Goal: Use online tool/utility: Utilize a website feature to perform a specific function

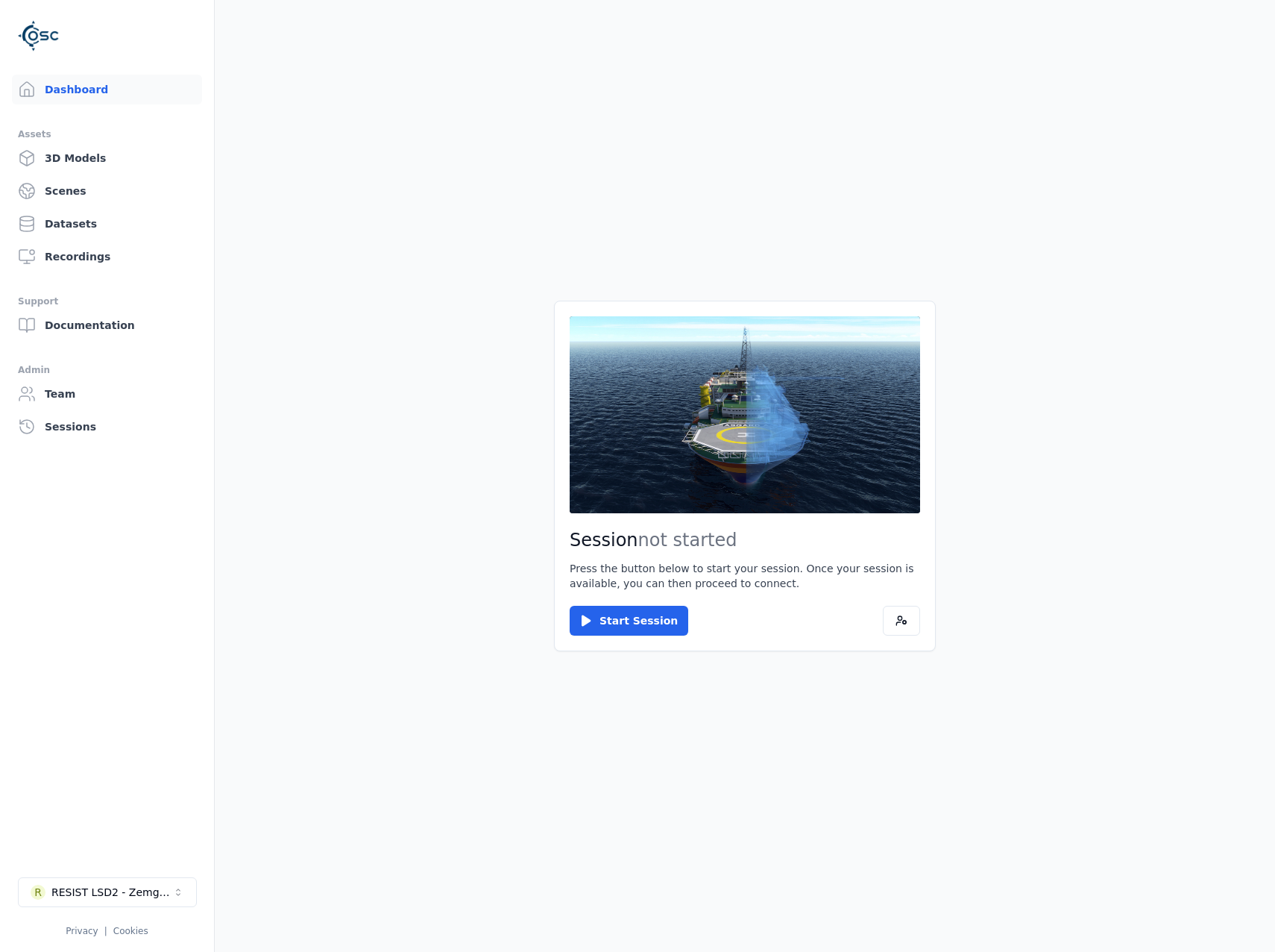
click at [539, 654] on main "Session not started Press the button below to start your session. Once your ses…" at bounding box center [745, 476] width 1060 height 952
click at [609, 616] on button "Start Session" at bounding box center [629, 621] width 118 height 30
click at [614, 625] on button "Connect" at bounding box center [604, 621] width 69 height 30
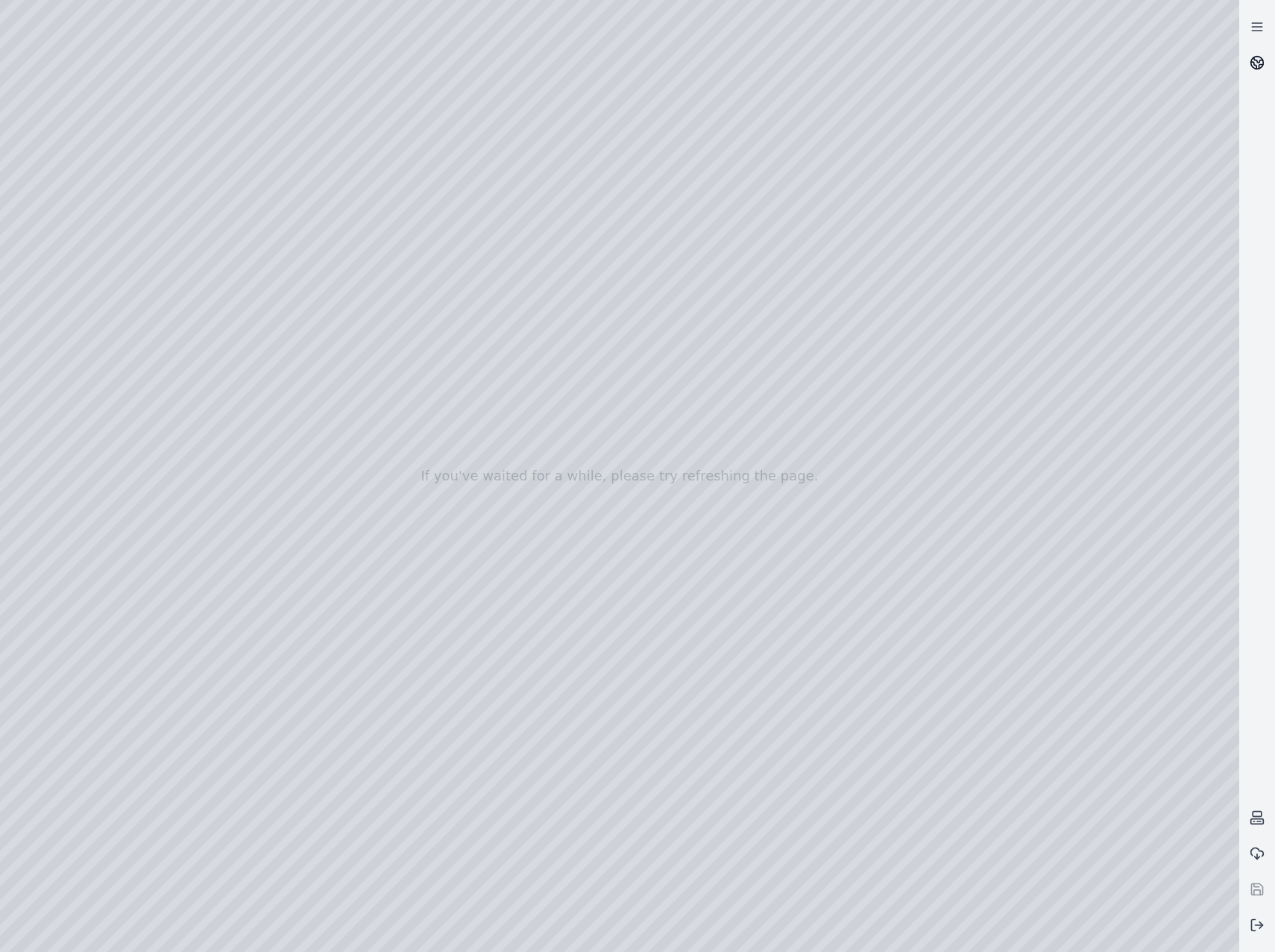
click at [1271, 58] on link at bounding box center [1257, 63] width 36 height 36
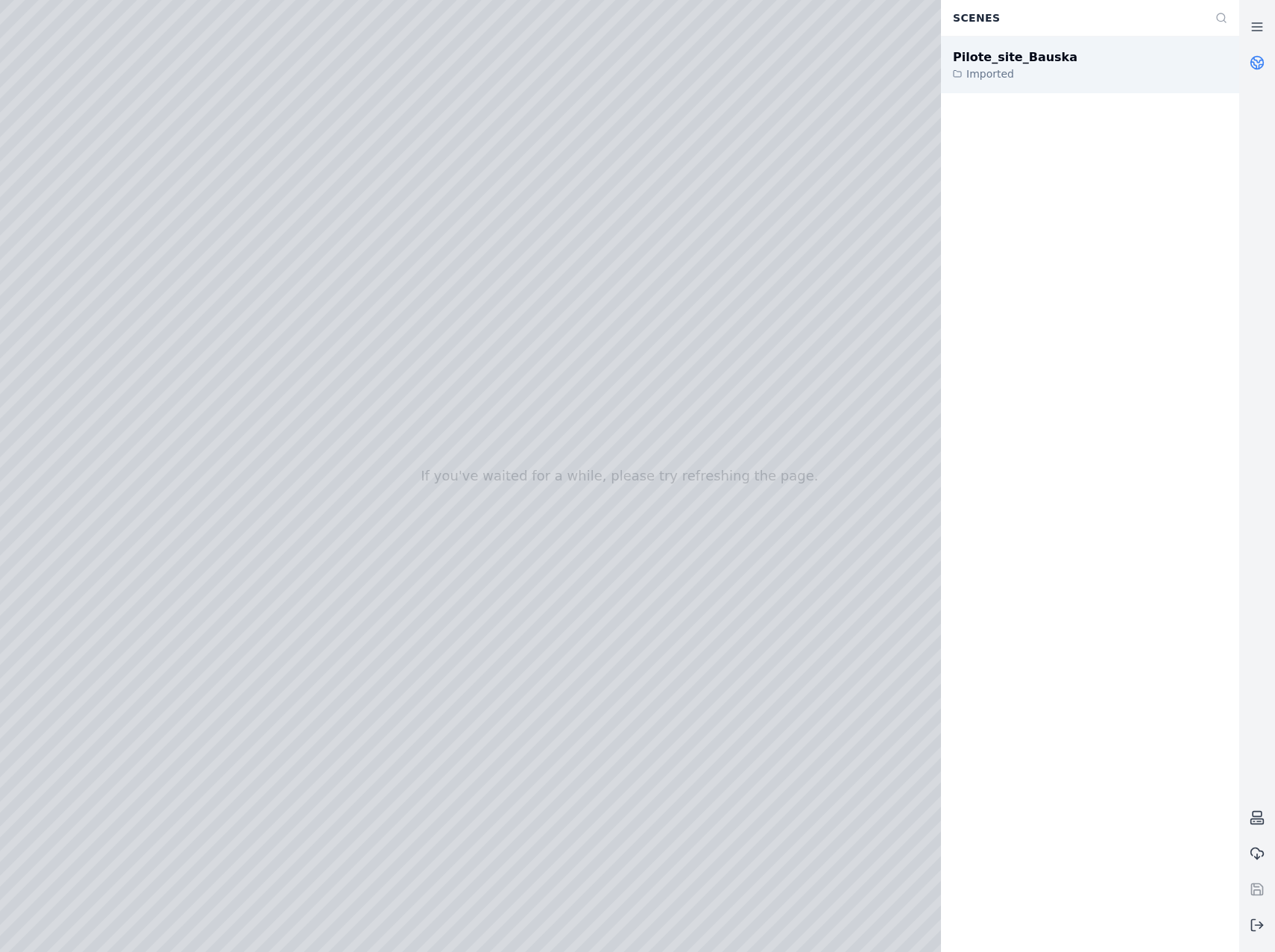
click at [1039, 85] on div "Pilote_site_Bauska Imported" at bounding box center [1090, 65] width 298 height 57
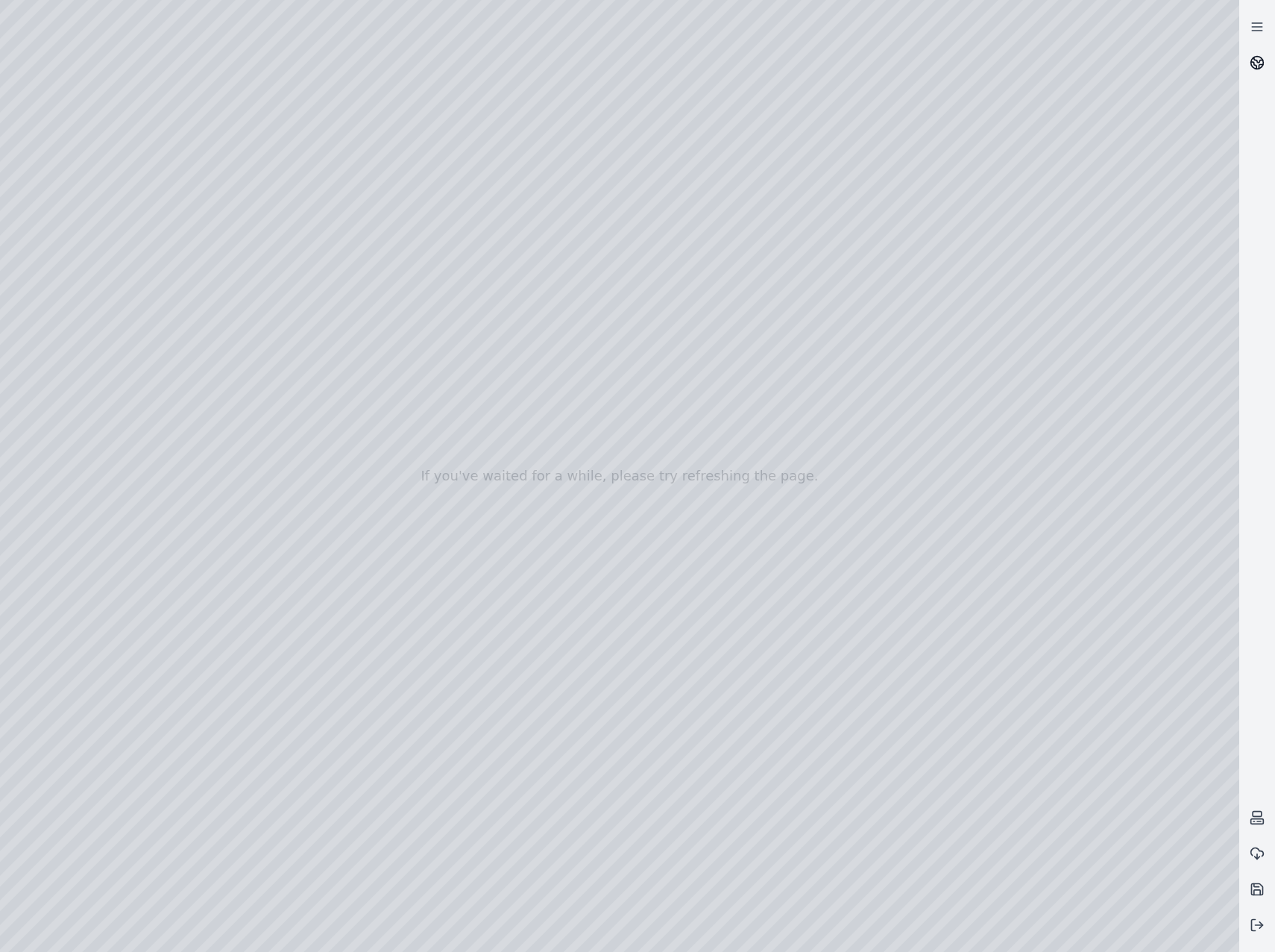
click at [1255, 69] on circle at bounding box center [1257, 63] width 13 height 13
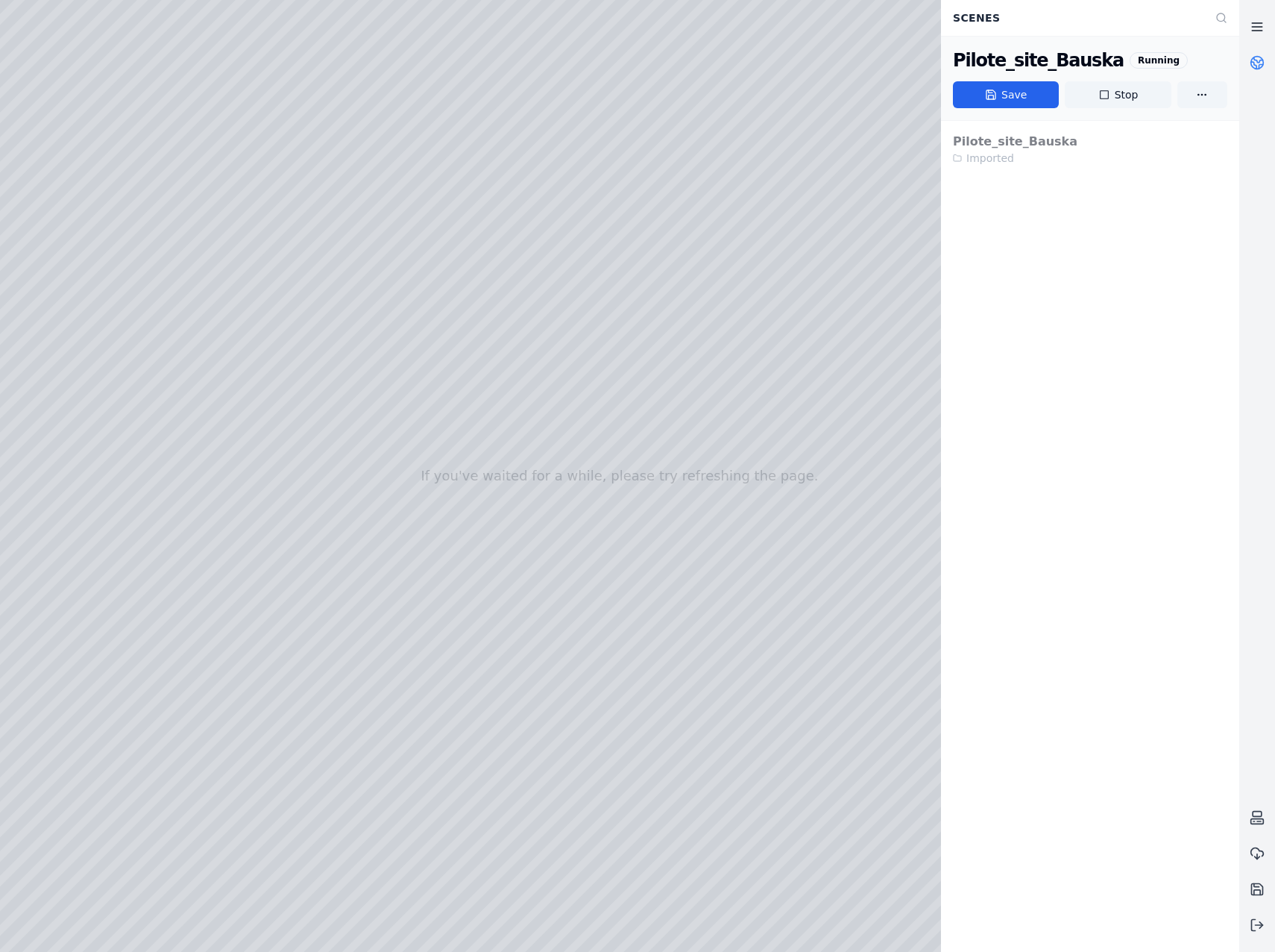
click at [1265, 18] on link at bounding box center [1257, 27] width 36 height 36
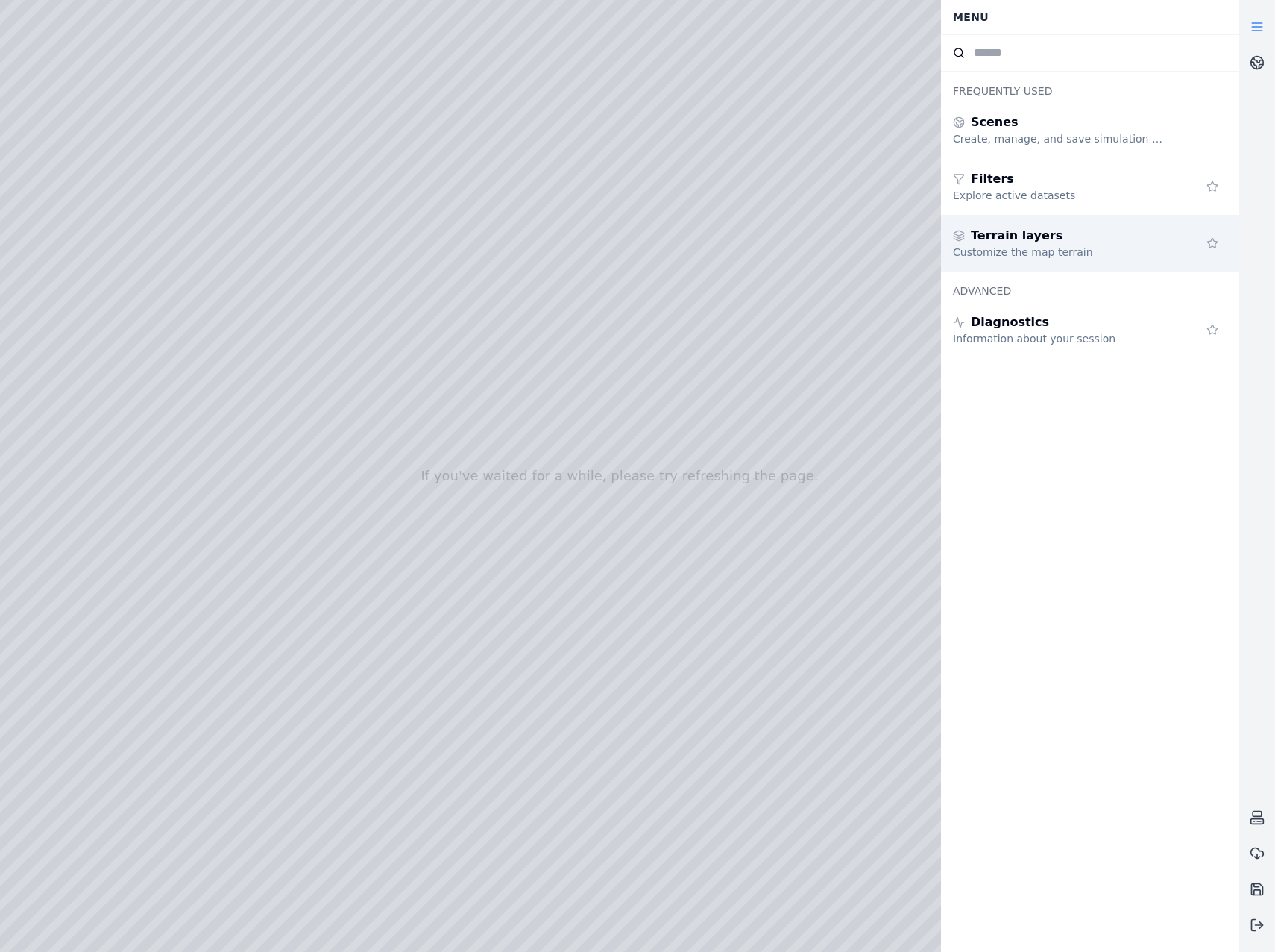
click at [1066, 233] on div "Terrain layers" at bounding box center [1060, 236] width 215 height 18
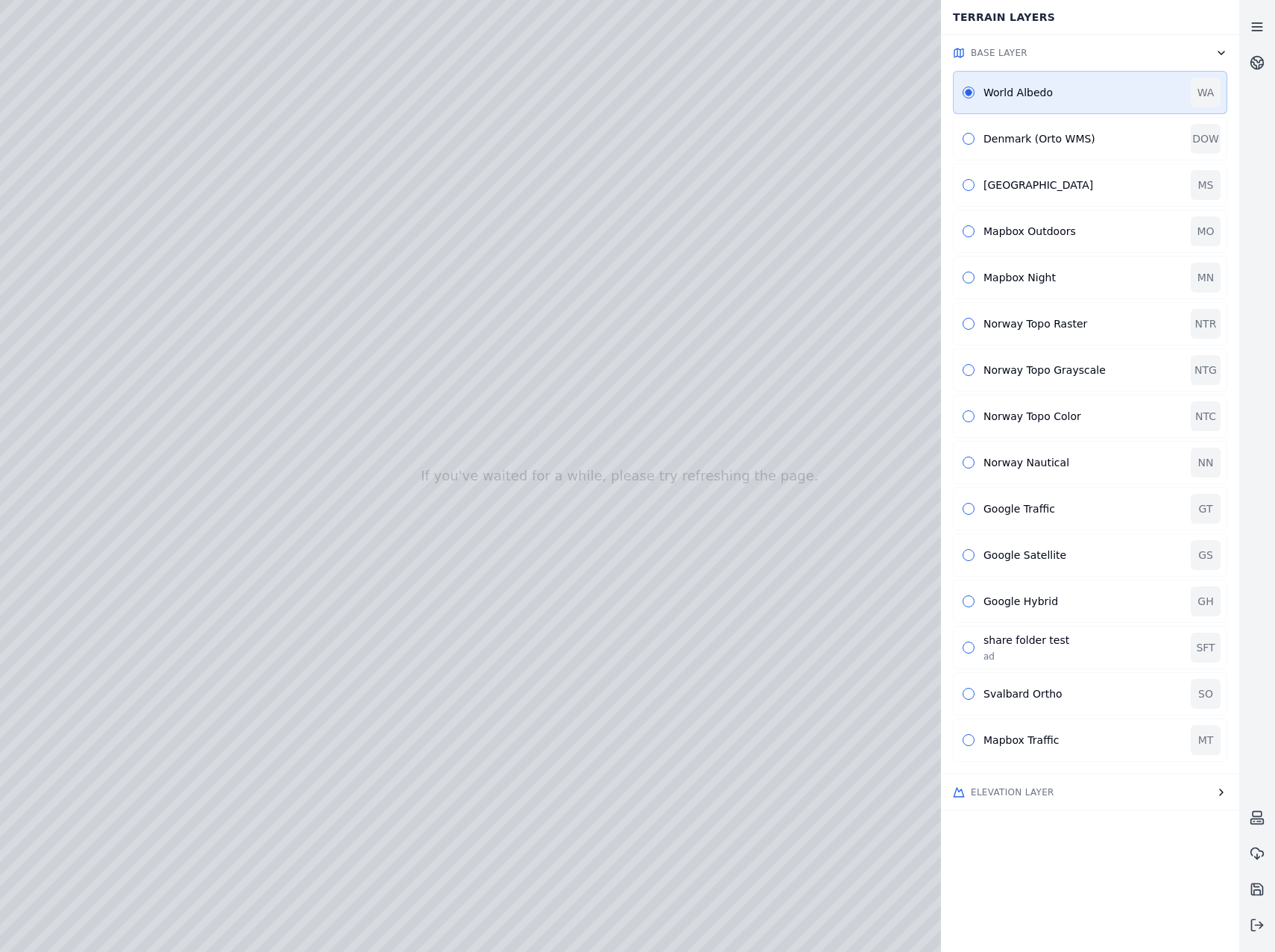
click at [1265, 33] on link at bounding box center [1257, 27] width 36 height 36
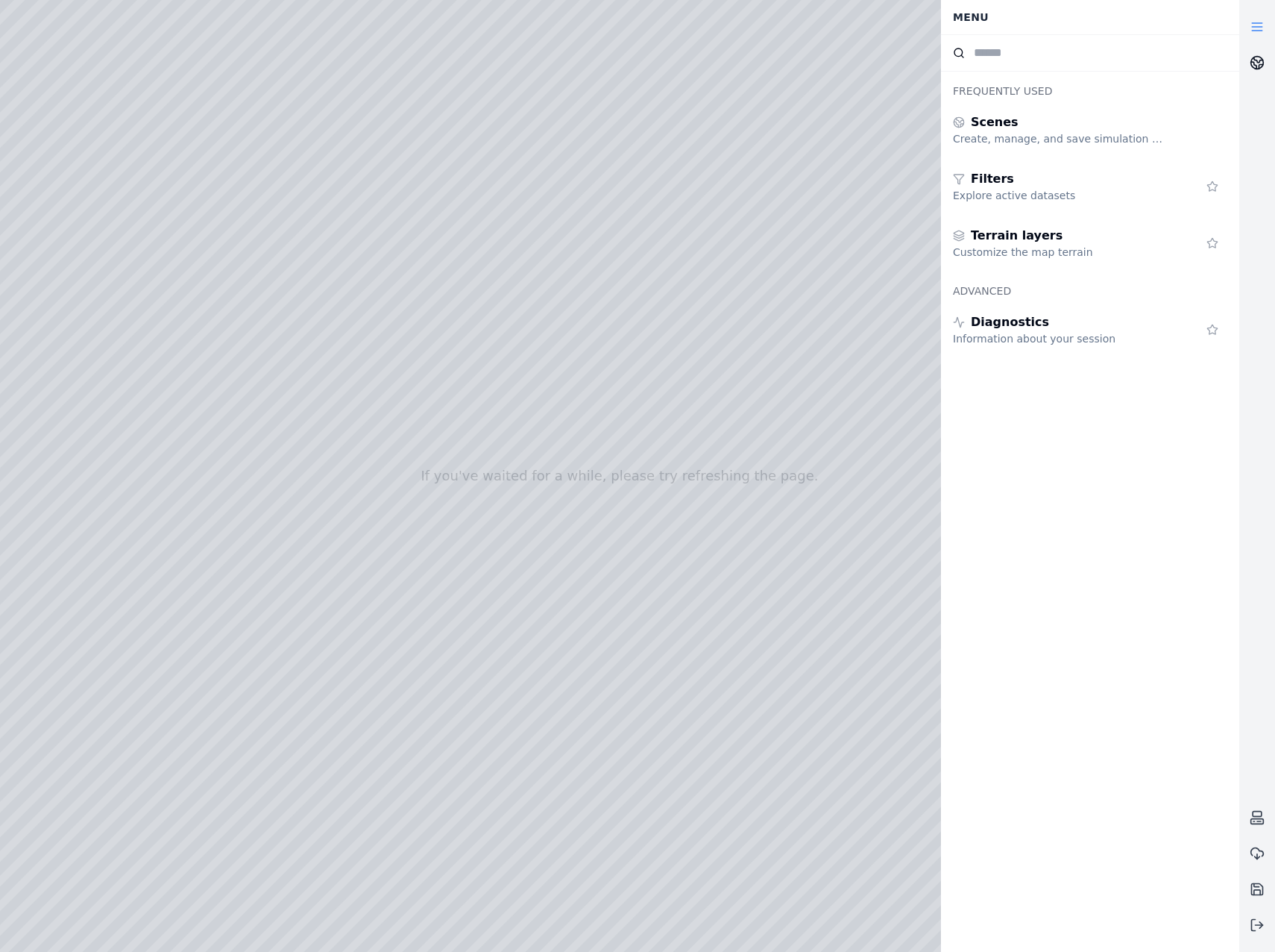
click at [1262, 56] on icon at bounding box center [1257, 62] width 15 height 15
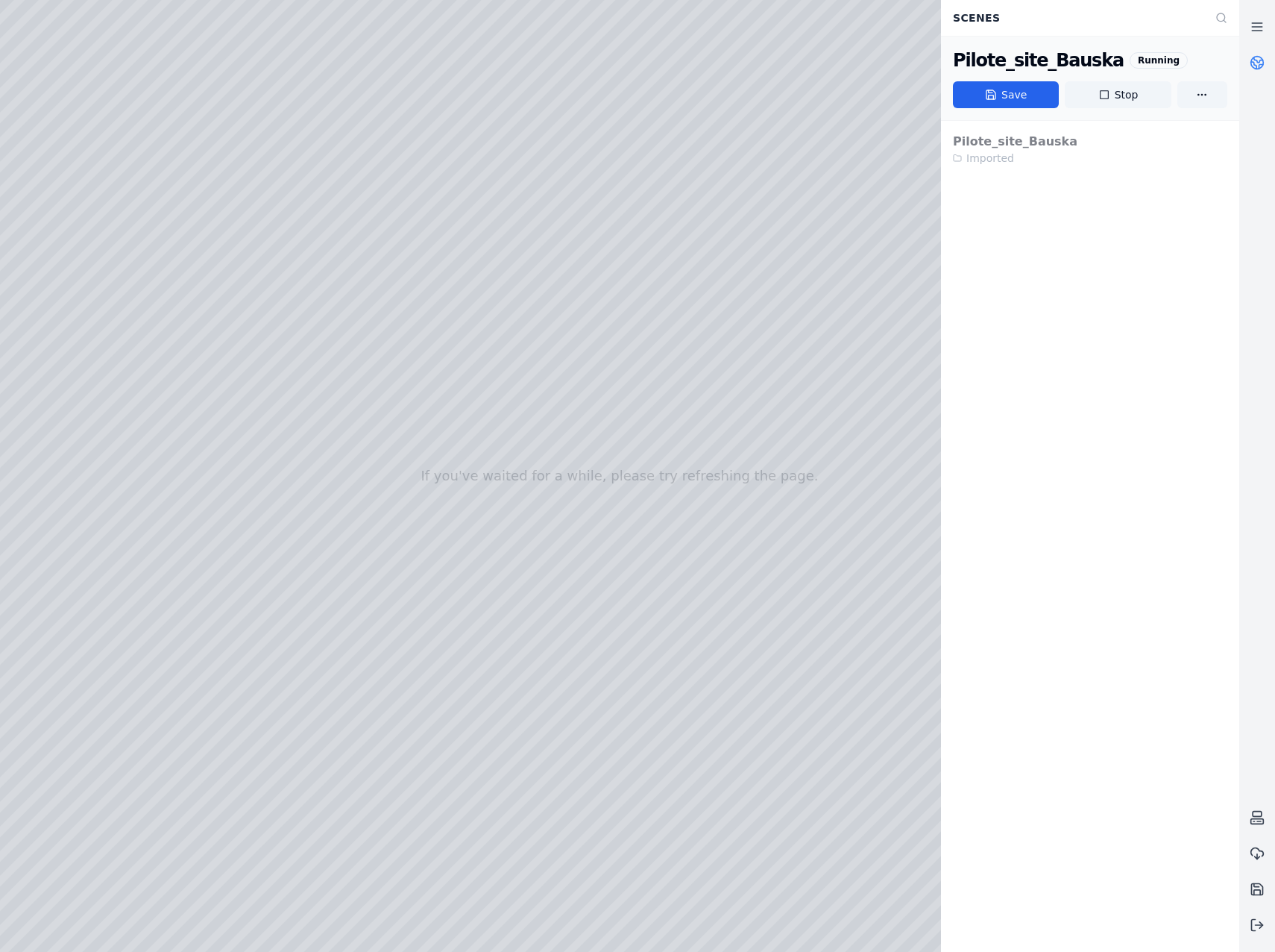
drag, startPoint x: 666, startPoint y: 528, endPoint x: 665, endPoint y: 576, distance: 48.0
click at [1265, 22] on link at bounding box center [1257, 27] width 36 height 36
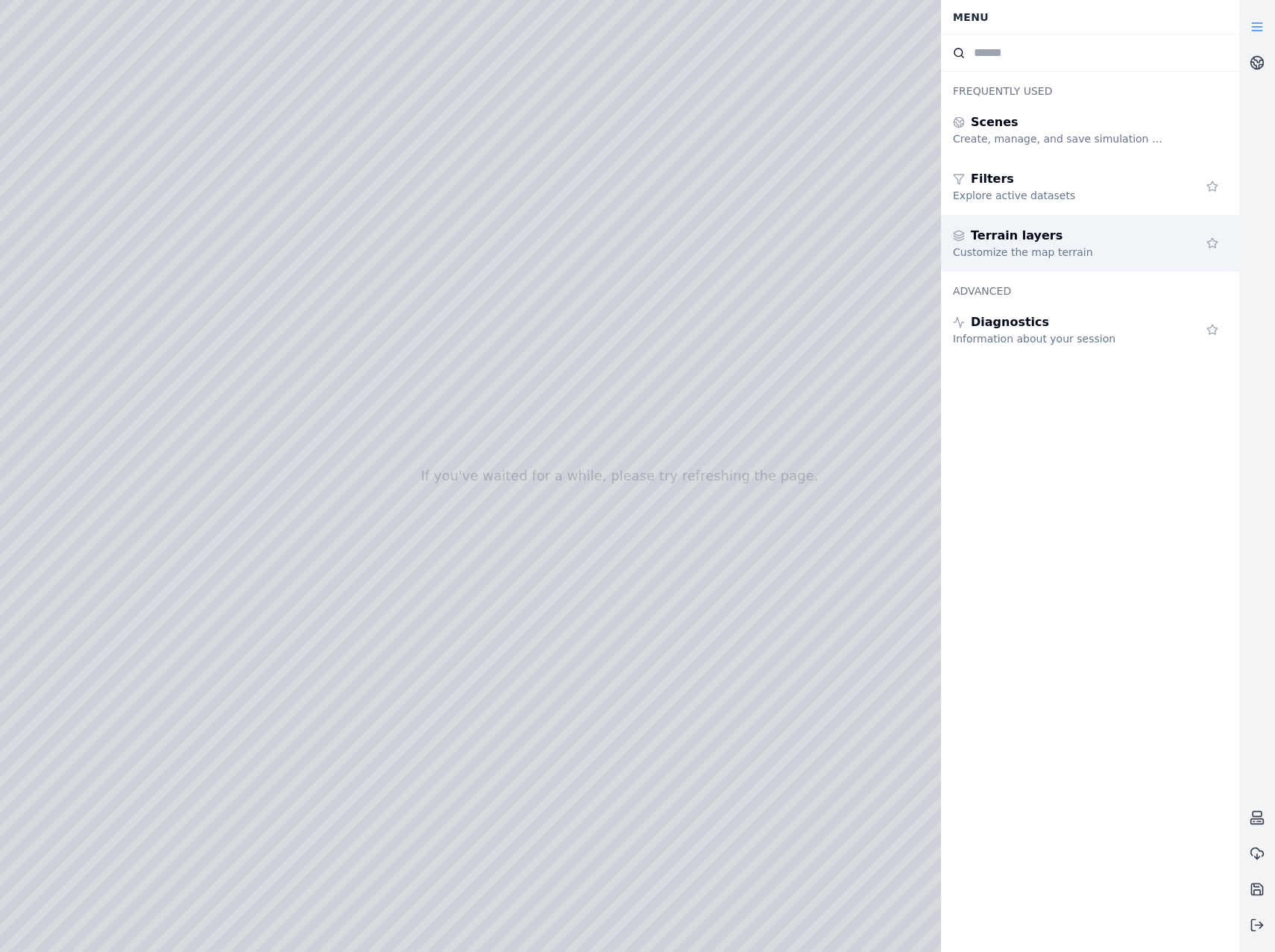
click at [1098, 246] on div "Customize the map terrain" at bounding box center [1060, 252] width 215 height 15
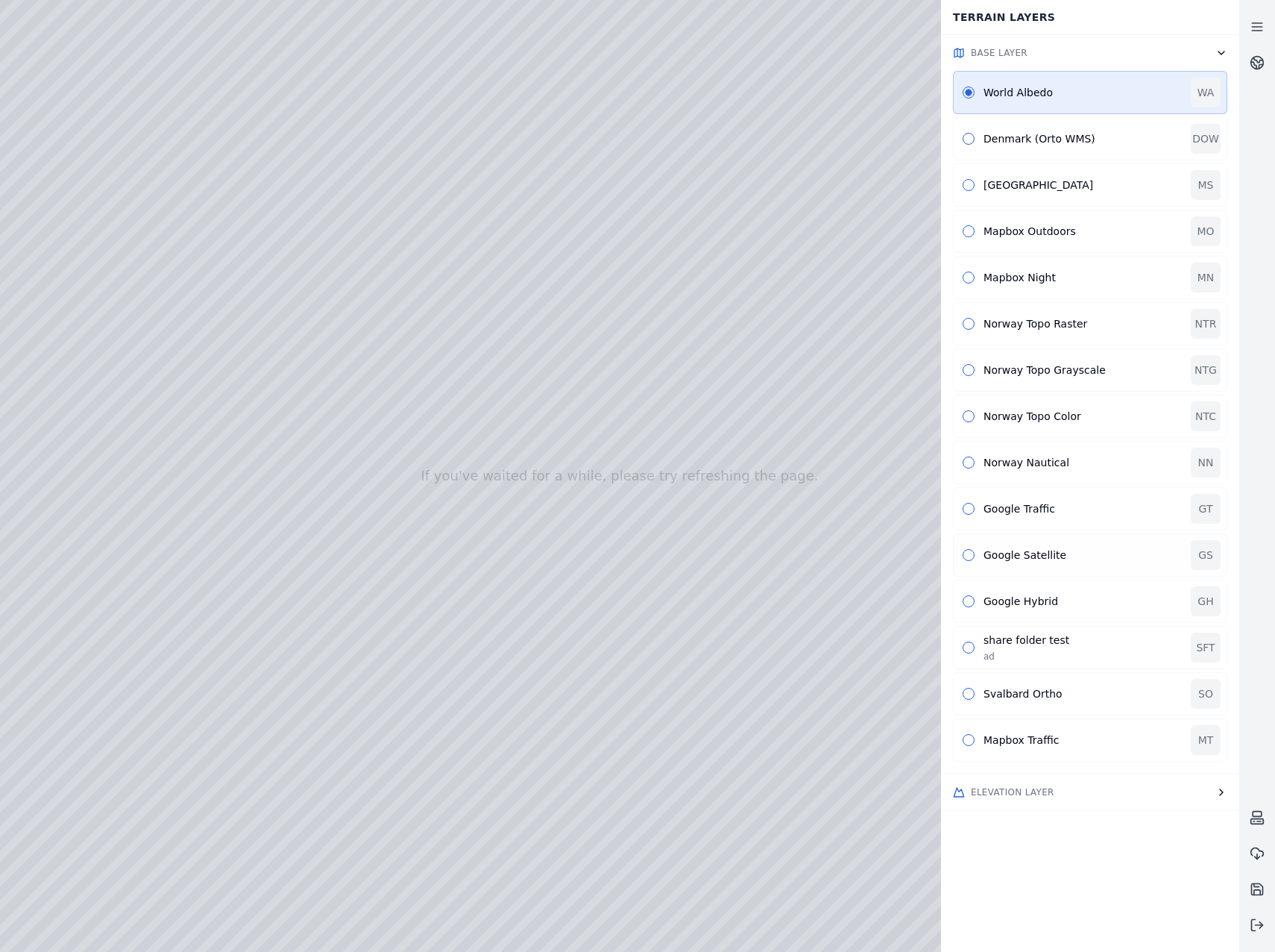
click at [1014, 556] on div "Google Satellite" at bounding box center [1082, 554] width 198 height 15
